Goal: Task Accomplishment & Management: Complete application form

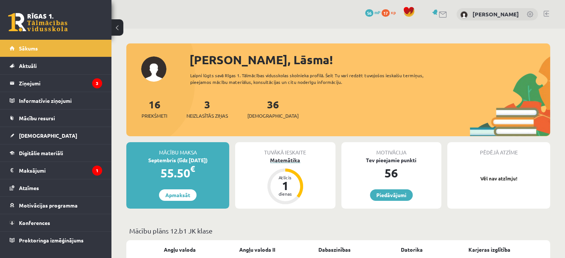
click at [287, 185] on div "1" at bounding box center [285, 186] width 22 height 12
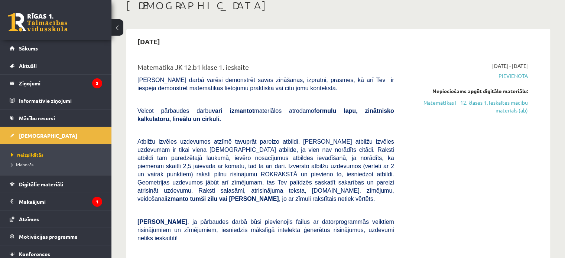
scroll to position [71, 0]
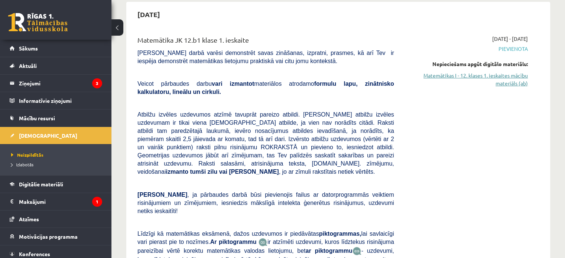
click at [465, 83] on link "Matemātikas I - 12. klases 1. ieskaites mācību materiāls (ab)" at bounding box center [466, 80] width 123 height 16
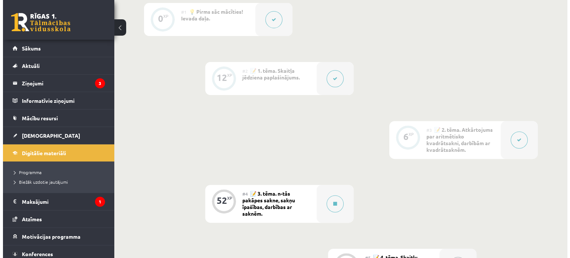
scroll to position [241, 0]
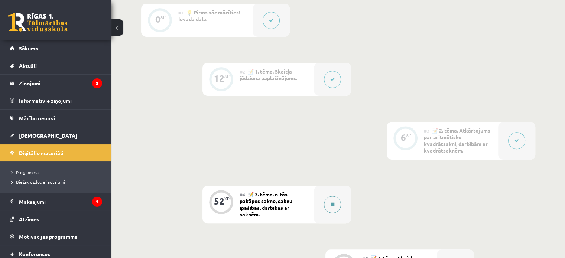
click at [322, 196] on div at bounding box center [332, 205] width 37 height 38
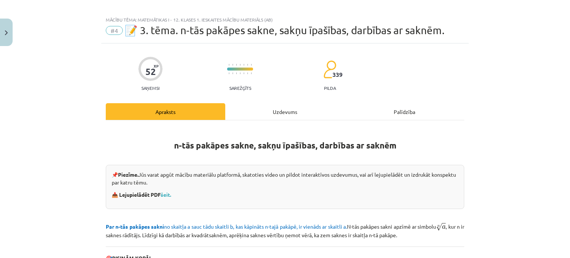
scroll to position [0, 0]
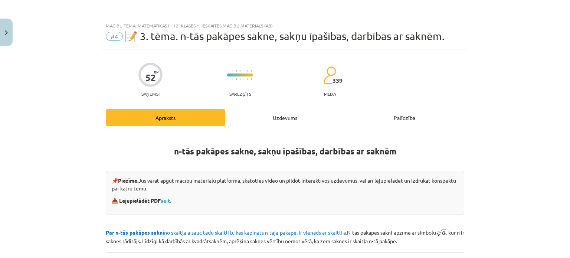
click at [285, 120] on div "Uzdevums" at bounding box center [285, 117] width 120 height 17
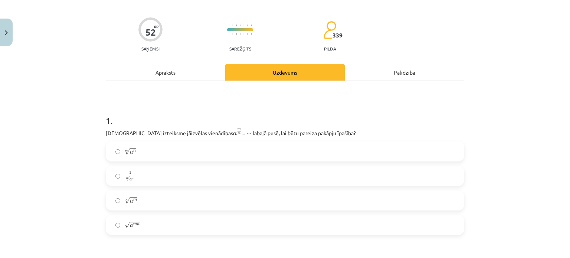
scroll to position [45, 0]
click at [224, 194] on label "n √ a m a m n" at bounding box center [285, 201] width 357 height 19
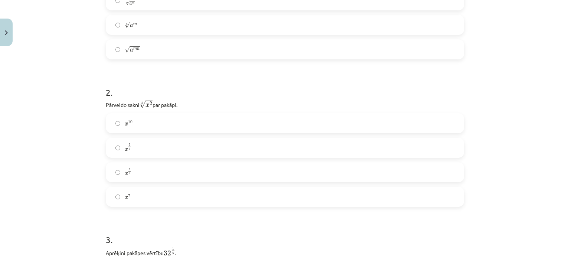
scroll to position [221, 0]
click at [171, 147] on label "x 2 5 x 2 5" at bounding box center [285, 147] width 357 height 19
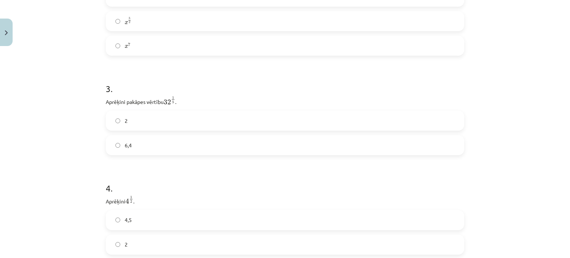
click at [180, 124] on label "2" at bounding box center [285, 120] width 357 height 19
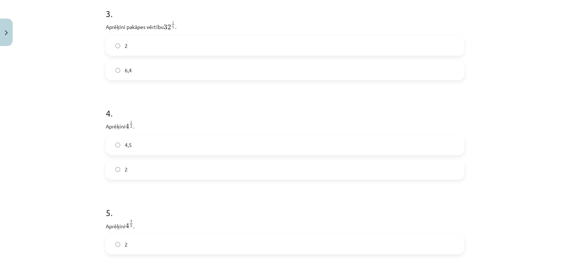
scroll to position [448, 0]
click at [162, 178] on label "2" at bounding box center [285, 169] width 357 height 19
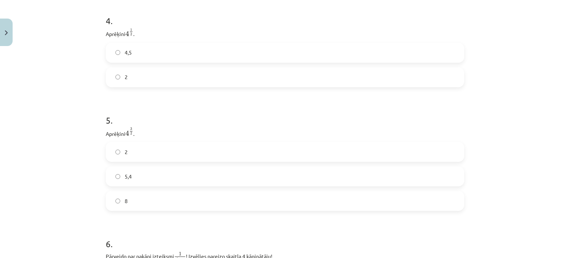
scroll to position [540, 0]
click at [154, 210] on label "8" at bounding box center [285, 200] width 357 height 19
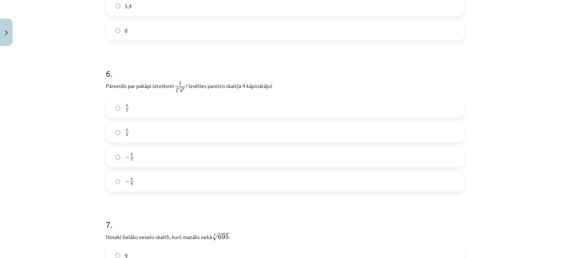
scroll to position [712, 0]
click at [162, 135] on label "x 8 x 8" at bounding box center [285, 130] width 357 height 19
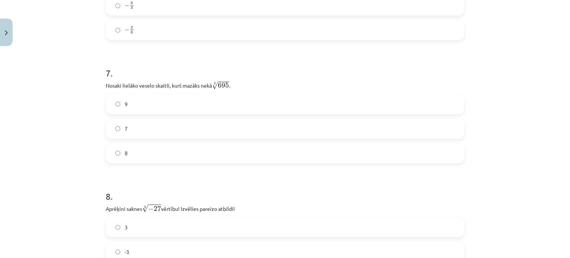
scroll to position [862, 0]
click at [206, 152] on label "8" at bounding box center [285, 153] width 357 height 19
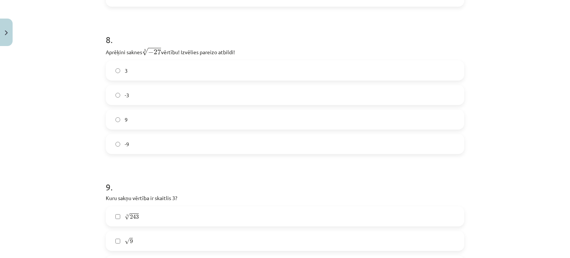
scroll to position [1019, 0]
click at [249, 100] on label "-3" at bounding box center [285, 94] width 357 height 19
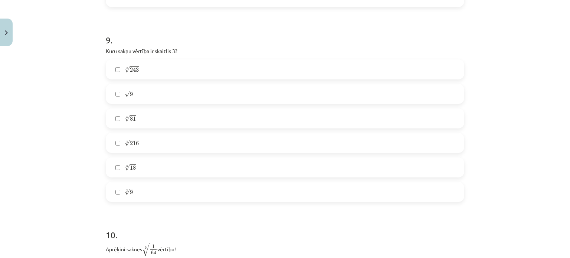
scroll to position [1166, 0]
click at [315, 93] on label "√ 9 9" at bounding box center [285, 93] width 357 height 19
click at [230, 68] on label "5 √ 243 243 5" at bounding box center [285, 69] width 357 height 19
click at [208, 123] on label "4 √ 81 81 4" at bounding box center [285, 118] width 357 height 19
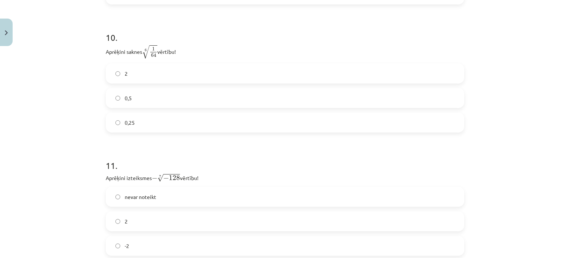
scroll to position [1364, 0]
click at [166, 76] on label "2" at bounding box center [285, 73] width 357 height 19
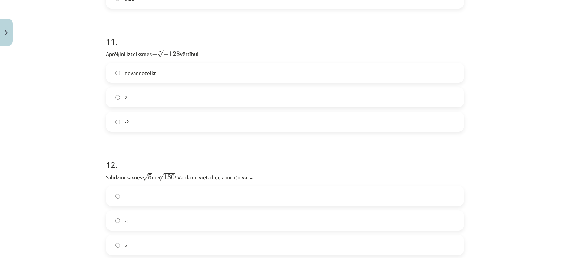
scroll to position [1487, 0]
click at [174, 101] on label "2" at bounding box center [285, 97] width 357 height 19
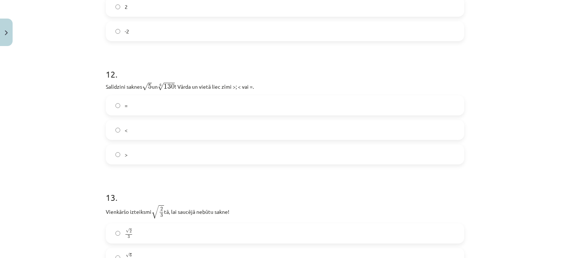
scroll to position [1577, 0]
click at [169, 129] on label "<" at bounding box center [285, 130] width 357 height 19
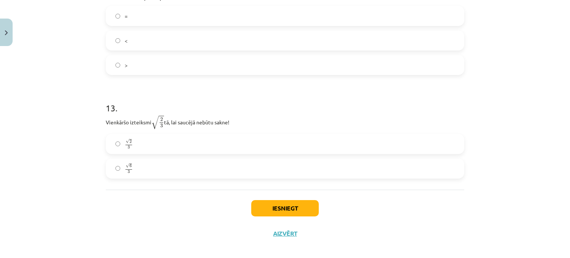
scroll to position [1668, 0]
click at [140, 168] on label "√ 6 3 6 3" at bounding box center [285, 167] width 357 height 19
click at [288, 209] on button "Iesniegt" at bounding box center [285, 207] width 68 height 16
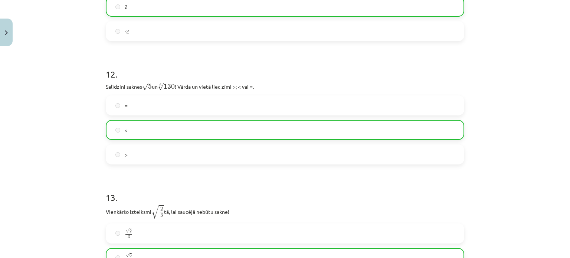
scroll to position [1698, 0]
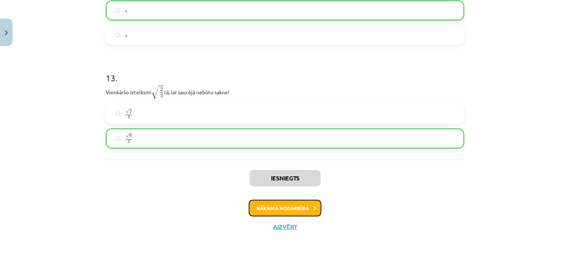
click at [302, 210] on button "Nākamā nodarbība" at bounding box center [285, 208] width 73 height 17
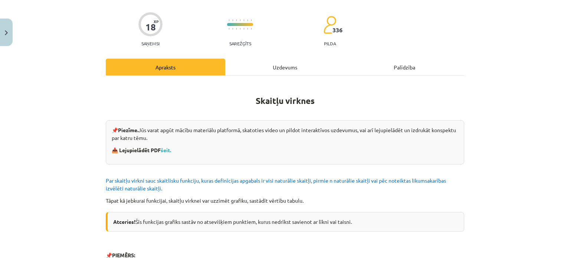
scroll to position [50, 0]
click at [165, 149] on link "šeit." at bounding box center [166, 150] width 10 height 7
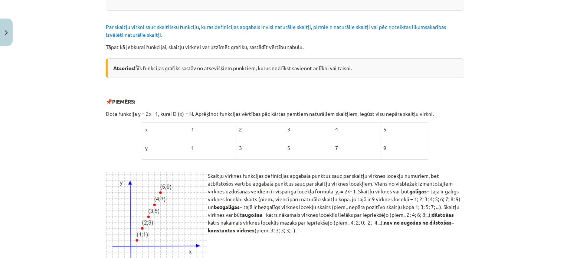
scroll to position [0, 0]
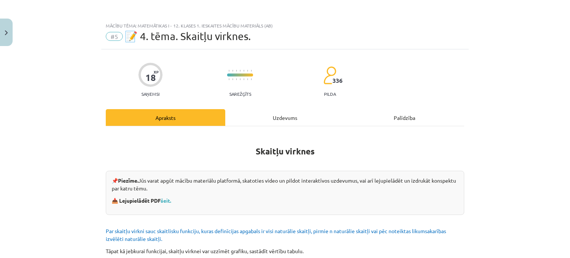
click at [132, 37] on span "📝 4. tēma. Skaitļu virknes." at bounding box center [188, 36] width 126 height 12
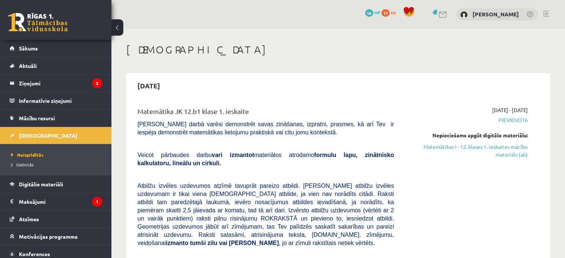
scroll to position [71, 0]
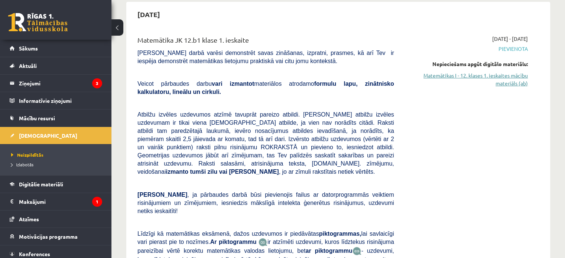
click at [508, 82] on link "Matemātikas I - 12. klases 1. ieskaites mācību materiāls (ab)" at bounding box center [466, 80] width 123 height 16
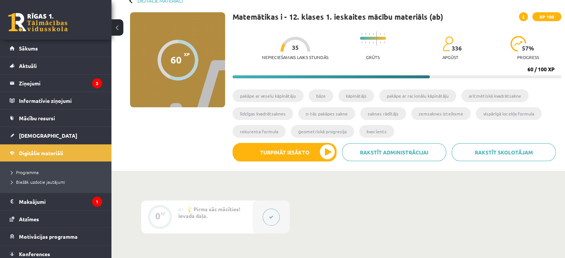
scroll to position [45, 0]
click at [524, 20] on span at bounding box center [523, 16] width 9 height 9
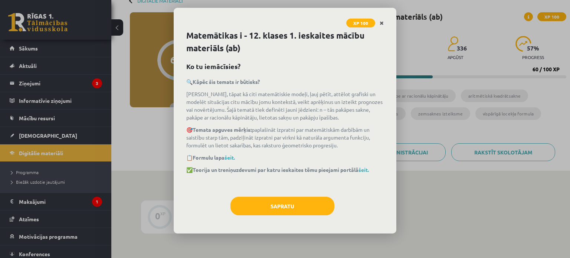
click at [378, 21] on link "Close" at bounding box center [381, 23] width 13 height 14
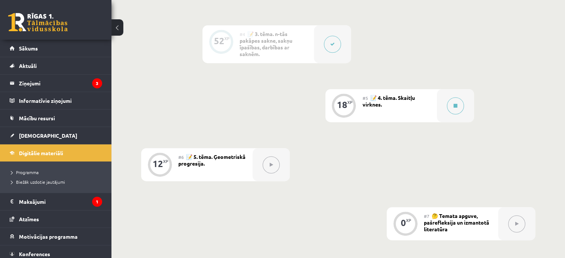
scroll to position [514, 0]
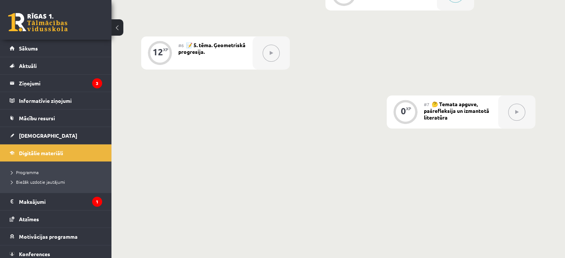
click at [521, 111] on button at bounding box center [516, 112] width 17 height 17
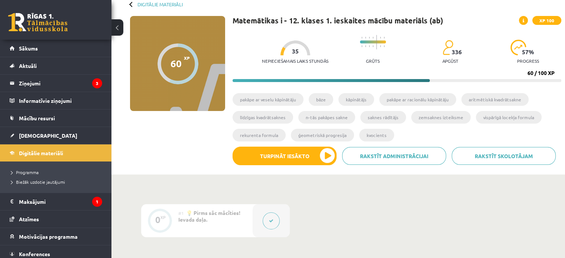
scroll to position [41, 0]
click at [159, 62] on div at bounding box center [177, 63] width 41 height 41
click at [42, 184] on span "Biežāk uzdotie jautājumi" at bounding box center [38, 182] width 54 height 6
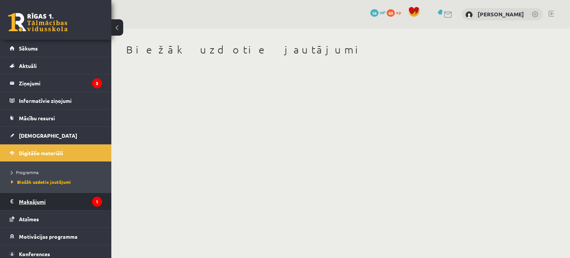
click at [53, 197] on legend "Maksājumi 1" at bounding box center [60, 201] width 83 height 17
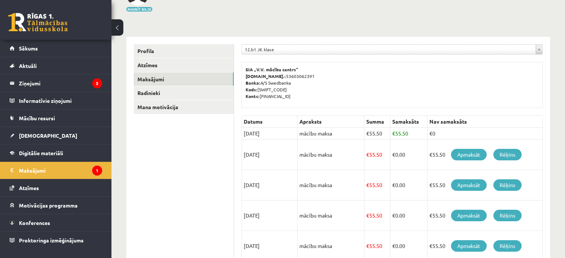
scroll to position [74, 0]
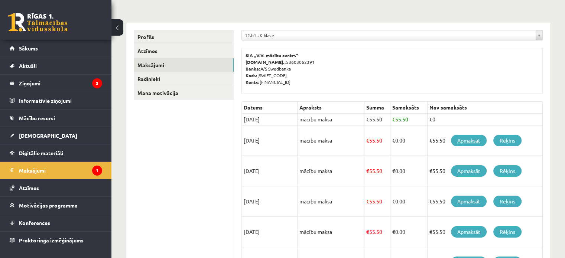
click at [465, 139] on link "Apmaksāt" at bounding box center [469, 141] width 36 height 12
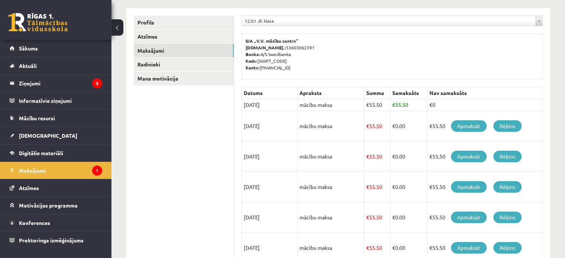
scroll to position [91, 0]
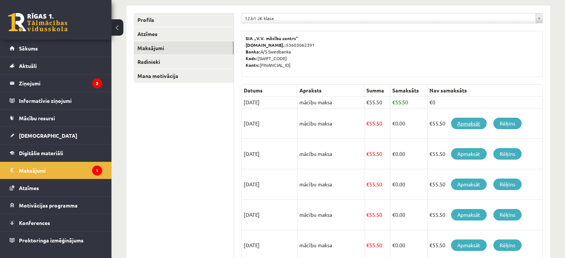
click at [462, 124] on link "Apmaksāt" at bounding box center [469, 124] width 36 height 12
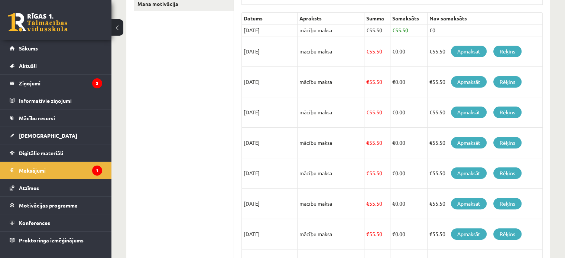
scroll to position [164, 0]
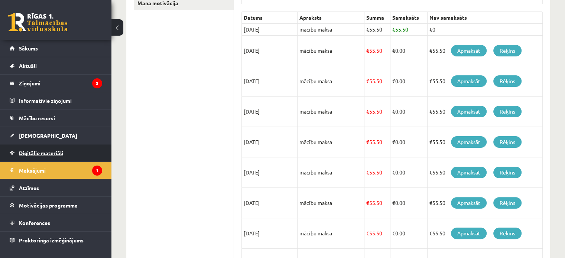
click at [44, 153] on span "Digitālie materiāli" at bounding box center [41, 153] width 44 height 7
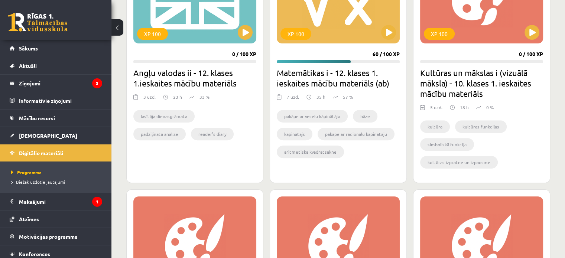
scroll to position [252, 0]
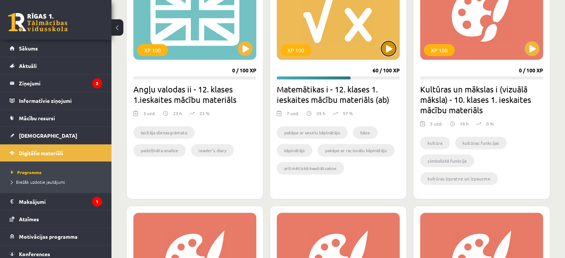
click at [388, 46] on button at bounding box center [388, 48] width 15 height 15
click at [379, 45] on div "XP 100" at bounding box center [338, 13] width 123 height 93
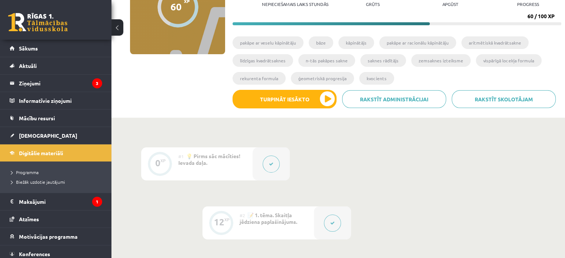
scroll to position [98, 0]
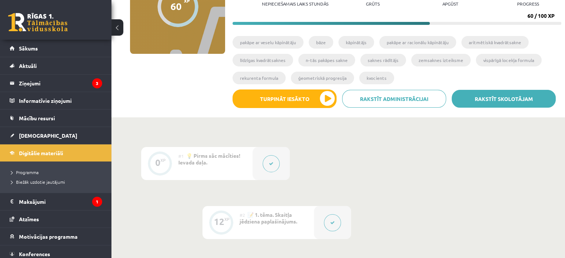
click at [514, 105] on link "Rakstīt skolotājam" at bounding box center [504, 99] width 104 height 18
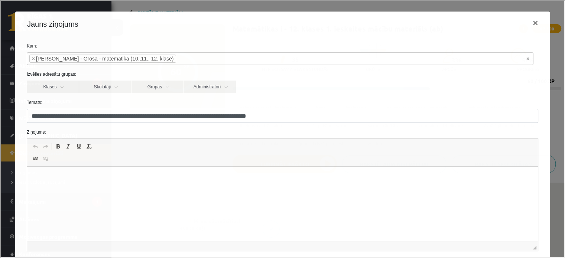
scroll to position [0, 0]
click at [531, 19] on button "×" at bounding box center [534, 22] width 17 height 21
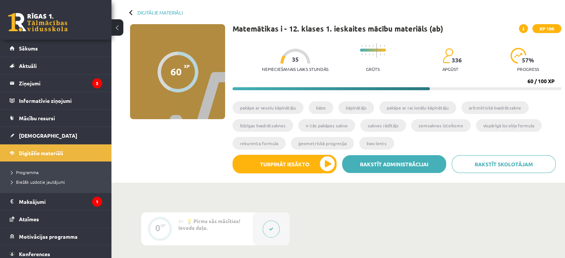
click at [409, 169] on link "Rakstīt administrācijai" at bounding box center [394, 164] width 104 height 18
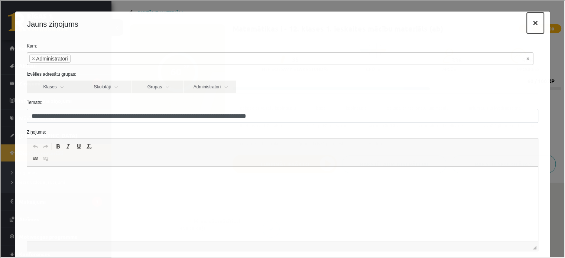
click at [527, 23] on button "×" at bounding box center [534, 22] width 17 height 21
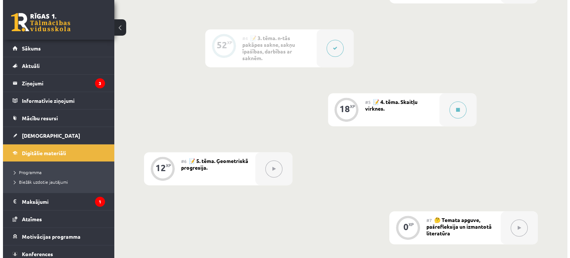
scroll to position [402, 0]
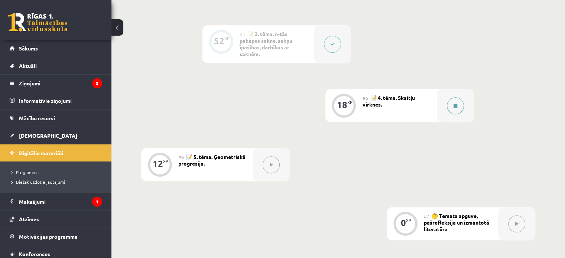
click at [457, 108] on button at bounding box center [455, 105] width 17 height 17
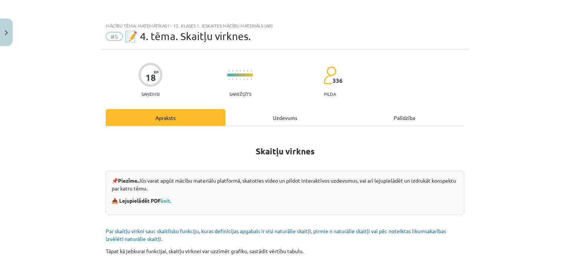
click at [284, 110] on div "Uzdevums" at bounding box center [285, 117] width 120 height 17
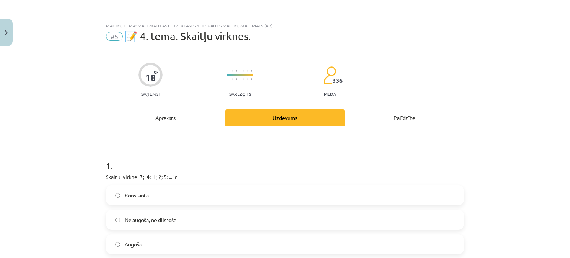
scroll to position [0, 0]
click at [157, 113] on div "Apraksts" at bounding box center [166, 117] width 120 height 17
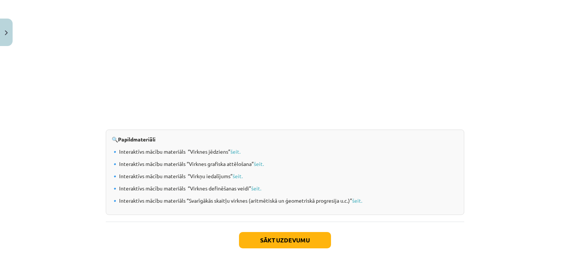
scroll to position [765, 0]
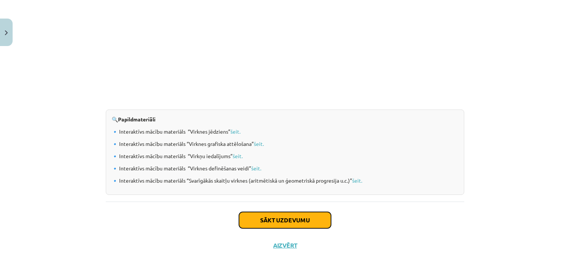
click at [289, 221] on button "Sākt uzdevumu" at bounding box center [285, 220] width 92 height 16
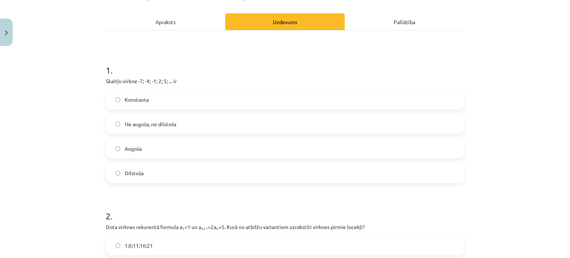
scroll to position [96, 0]
click at [226, 124] on label "Ne augoša, ne dilstoša" at bounding box center [285, 124] width 357 height 19
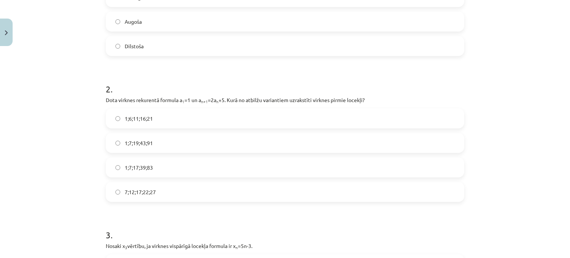
scroll to position [223, 0]
click at [222, 138] on label "1;7;19;43;91" at bounding box center [285, 143] width 357 height 19
click at [222, 117] on label "1;6;11;16;21" at bounding box center [285, 118] width 357 height 19
click at [229, 183] on label "7;12;17;22;27" at bounding box center [285, 192] width 357 height 19
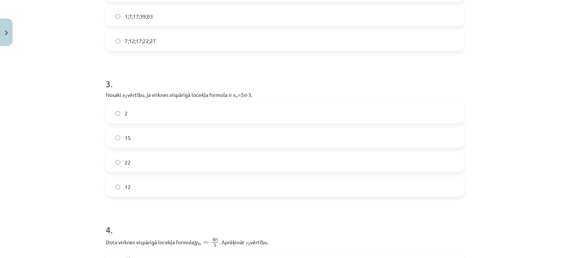
scroll to position [374, 0]
click at [144, 186] on label "12" at bounding box center [285, 187] width 357 height 19
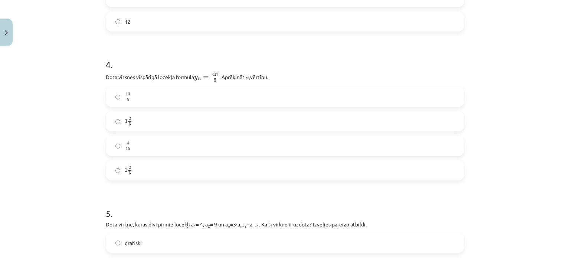
scroll to position [540, 0]
click at [142, 168] on label "2 2 5 2 2 5" at bounding box center [285, 169] width 357 height 19
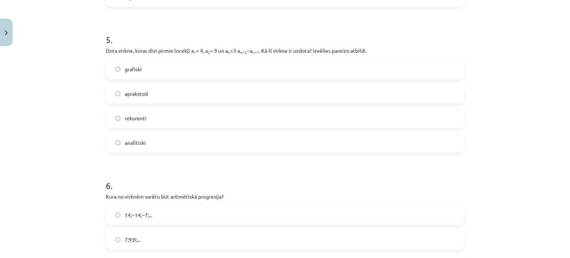
scroll to position [713, 0]
click at [170, 92] on label "aprakstoši" at bounding box center [285, 93] width 357 height 19
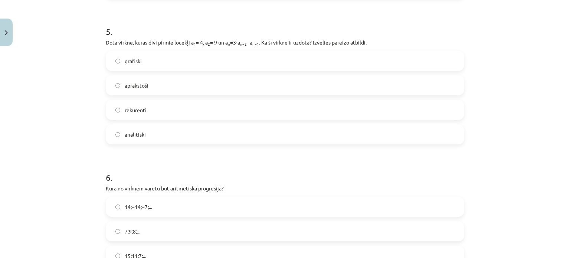
scroll to position [722, 0]
click at [176, 107] on label "rekurenti" at bounding box center [285, 109] width 357 height 19
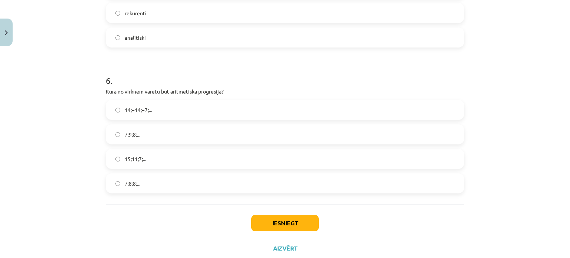
scroll to position [817, 0]
click at [188, 111] on label "14;−14;−7;..." at bounding box center [285, 111] width 357 height 19
click at [293, 229] on button "Iesniegt" at bounding box center [285, 224] width 68 height 16
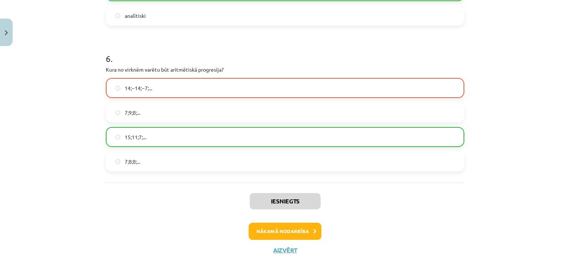
scroll to position [863, 0]
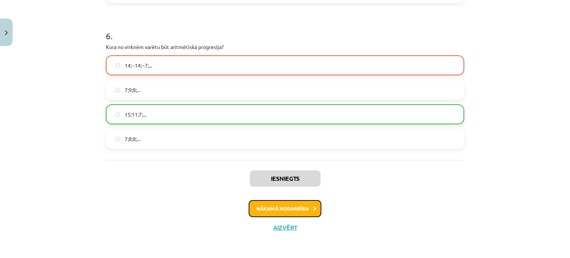
click at [300, 205] on button "Nākamā nodarbība" at bounding box center [285, 208] width 73 height 17
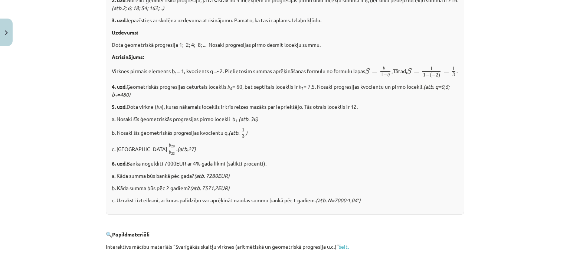
scroll to position [945, 0]
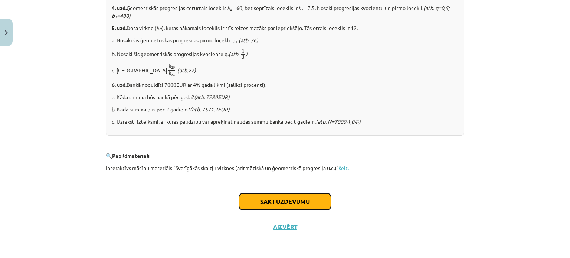
click at [296, 205] on button "Sākt uzdevumu" at bounding box center [285, 202] width 92 height 16
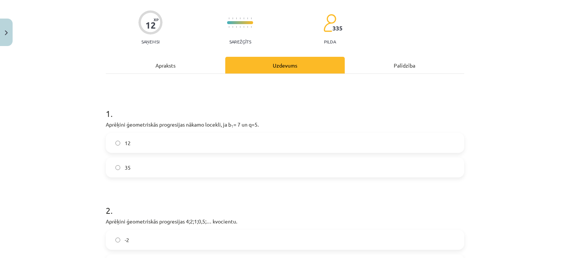
scroll to position [53, 0]
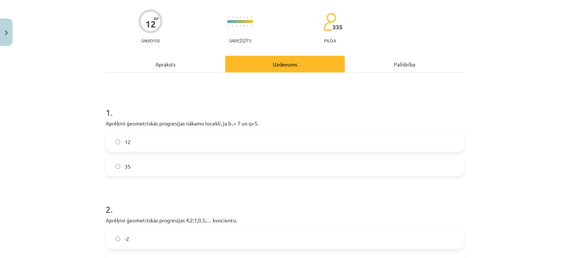
click at [184, 69] on div "Apraksts" at bounding box center [166, 64] width 120 height 17
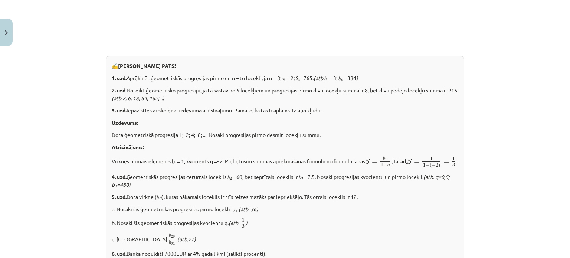
scroll to position [767, 0]
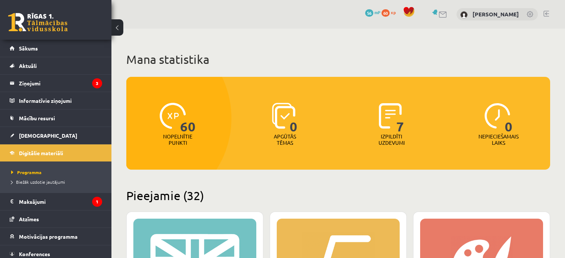
scroll to position [252, 0]
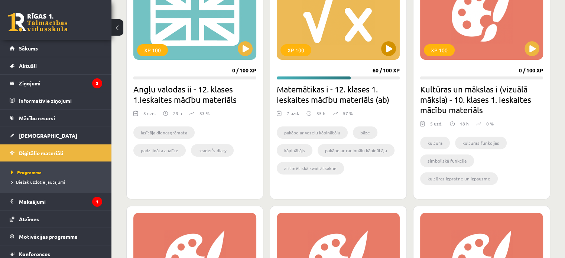
click at [344, 45] on div "XP 100" at bounding box center [338, 13] width 123 height 93
click at [377, 50] on div "XP 100" at bounding box center [338, 13] width 123 height 93
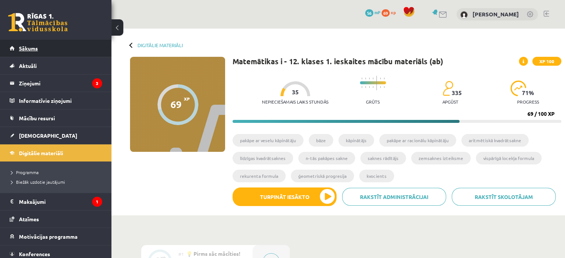
click at [79, 46] on link "Sākums" at bounding box center [56, 48] width 92 height 17
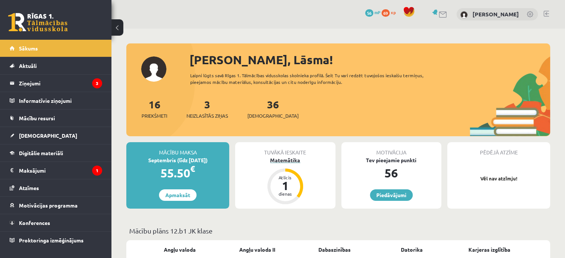
click at [287, 185] on div "1" at bounding box center [285, 186] width 22 height 12
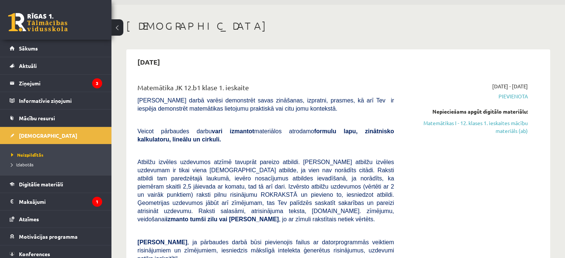
scroll to position [23, 0]
click at [507, 97] on span "Pievienota" at bounding box center [466, 97] width 123 height 8
click at [518, 97] on span "Pievienota" at bounding box center [466, 97] width 123 height 8
click at [481, 121] on link "Matemātikas I - 12. klases 1. ieskaites mācību materiāls (ab)" at bounding box center [466, 128] width 123 height 16
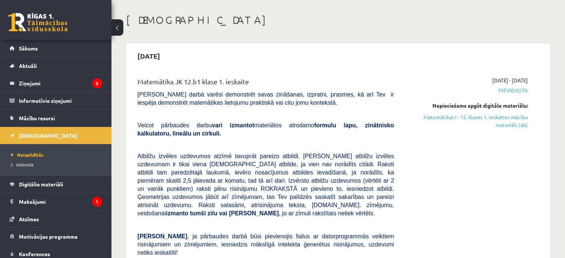
scroll to position [3, 0]
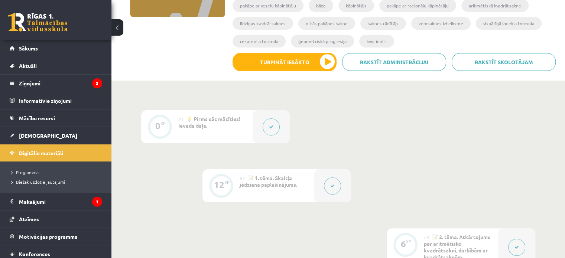
scroll to position [135, 0]
click at [46, 151] on span "Digitālie materiāli" at bounding box center [41, 153] width 44 height 7
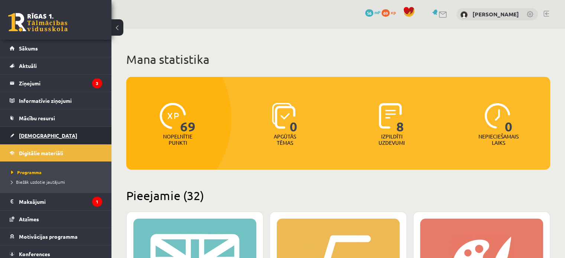
click at [31, 136] on span "[DEMOGRAPHIC_DATA]" at bounding box center [48, 135] width 58 height 7
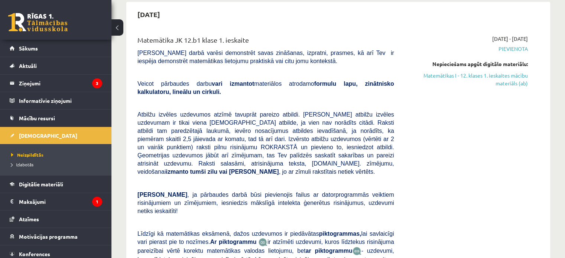
scroll to position [71, 0]
click at [514, 46] on span "Pievienota" at bounding box center [466, 49] width 123 height 8
click at [481, 73] on link "Matemātikas I - 12. klases 1. ieskaites mācību materiāls (ab)" at bounding box center [466, 80] width 123 height 16
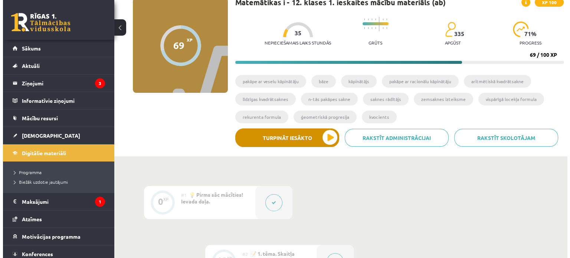
scroll to position [28, 0]
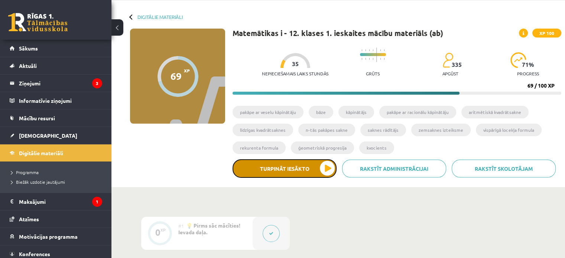
click at [322, 167] on button "Turpināt iesākto" at bounding box center [284, 168] width 104 height 19
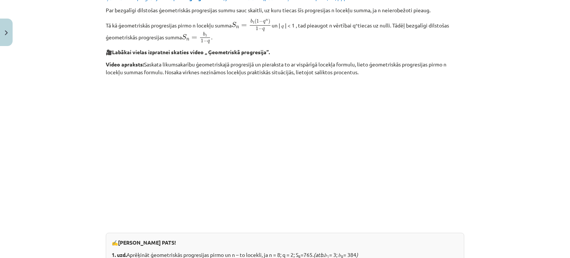
scroll to position [591, 0]
